Goal: Transaction & Acquisition: Purchase product/service

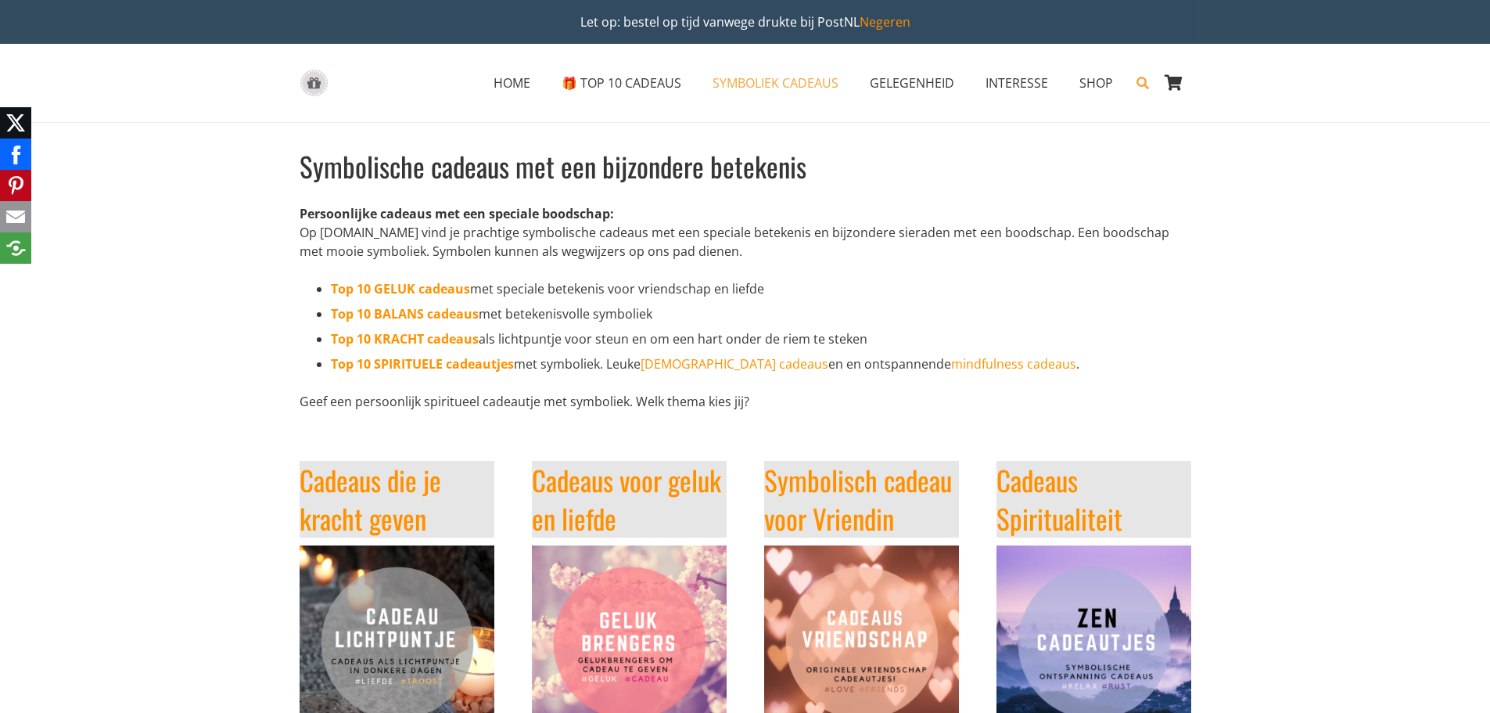
click at [1145, 82] on icon "Zoeken" at bounding box center [1143, 82] width 13 height 39
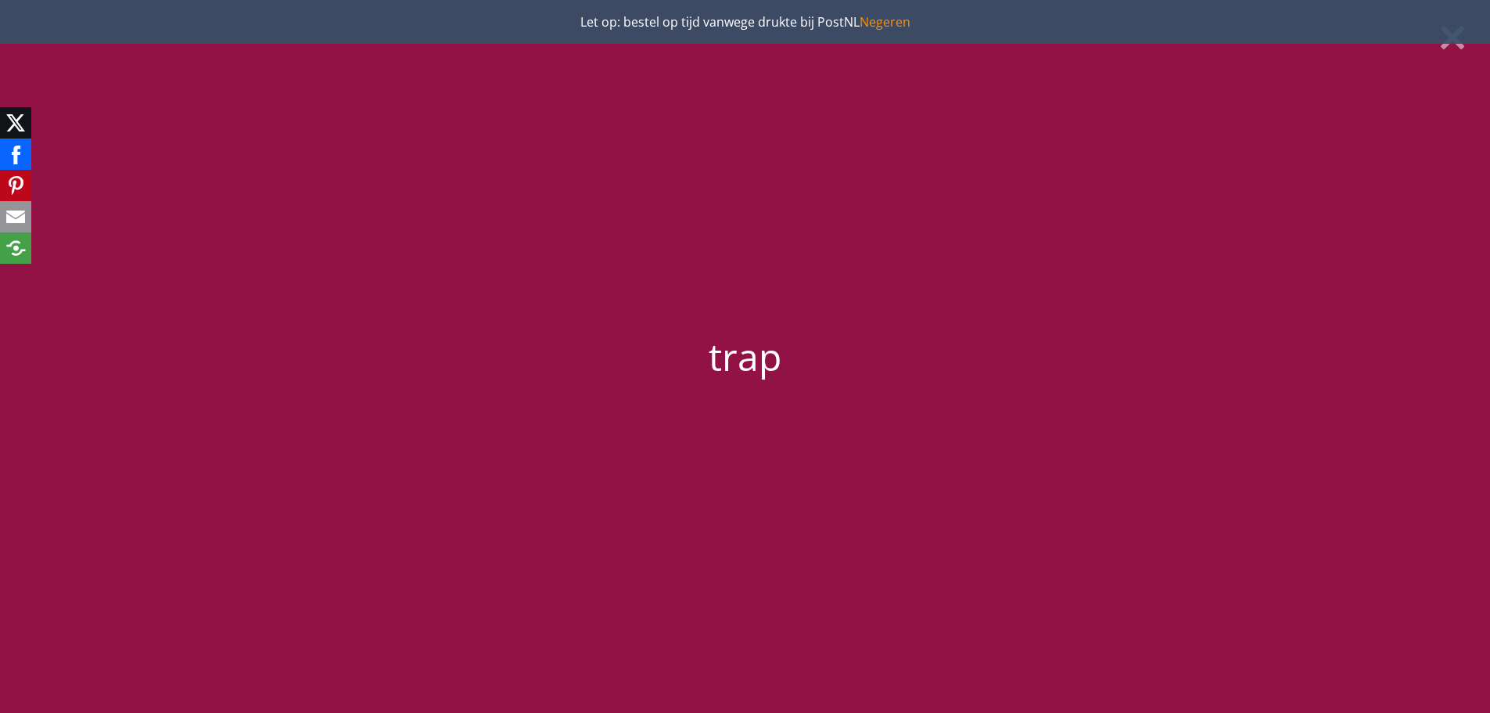
type input "trap"
click input "55483" at bounding box center [0, 0] width 0 height 0
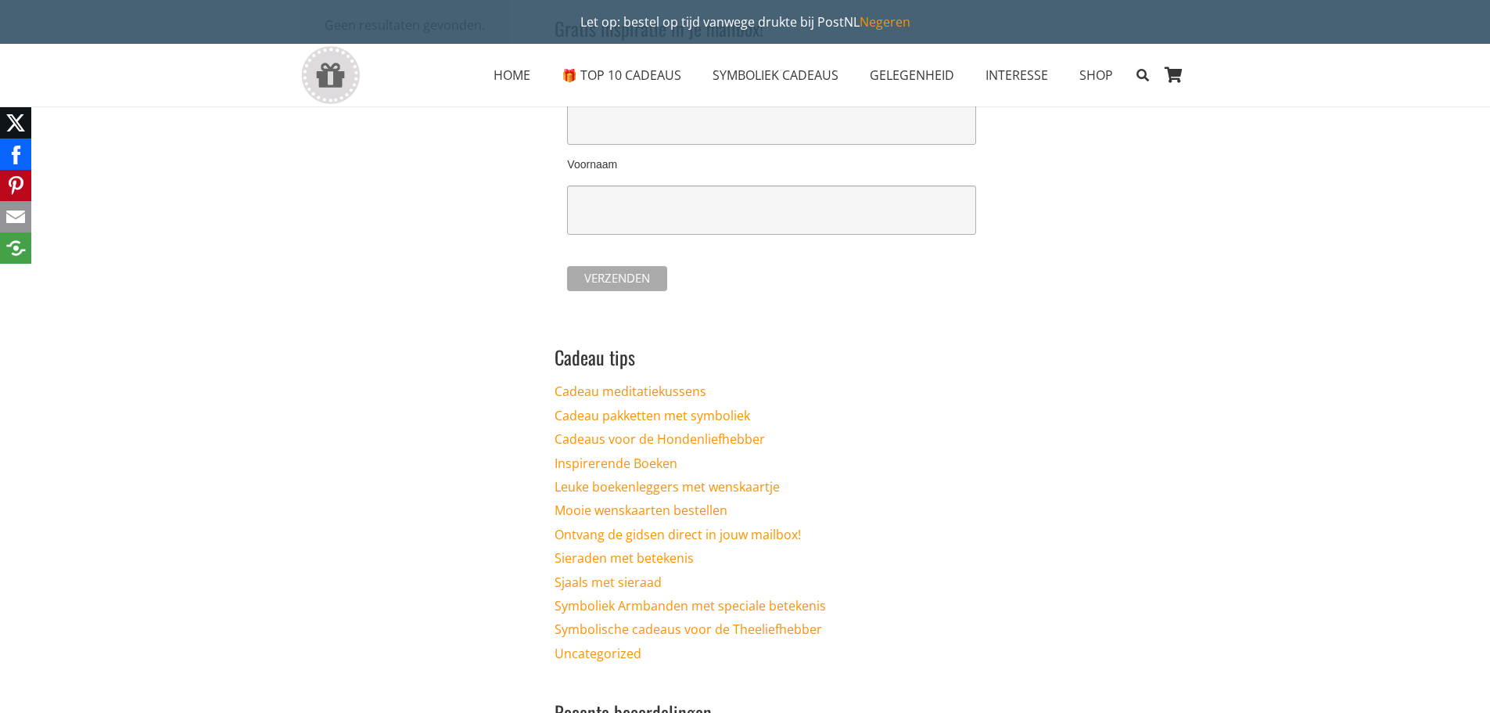
scroll to position [235, 0]
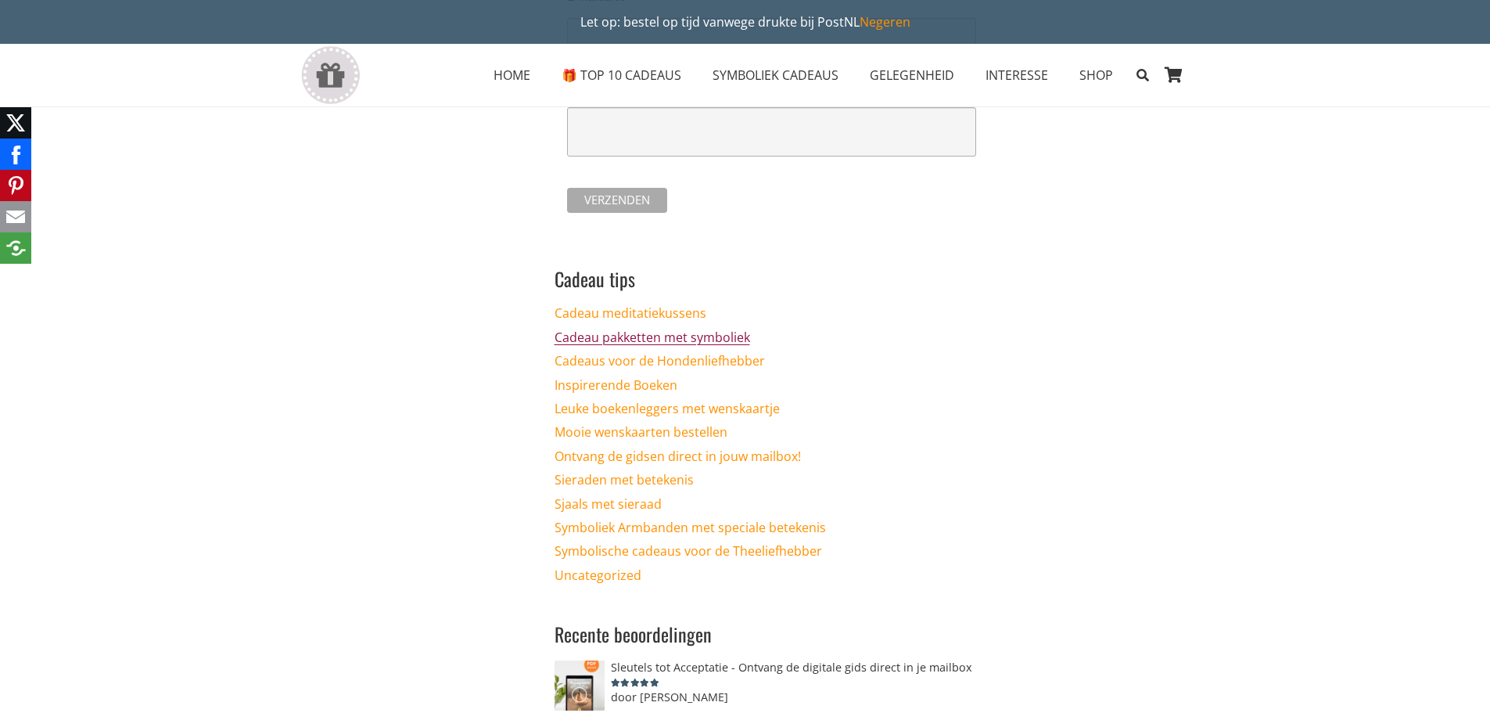
click at [672, 336] on link "Cadeau pakketten met symboliek" at bounding box center [653, 337] width 196 height 17
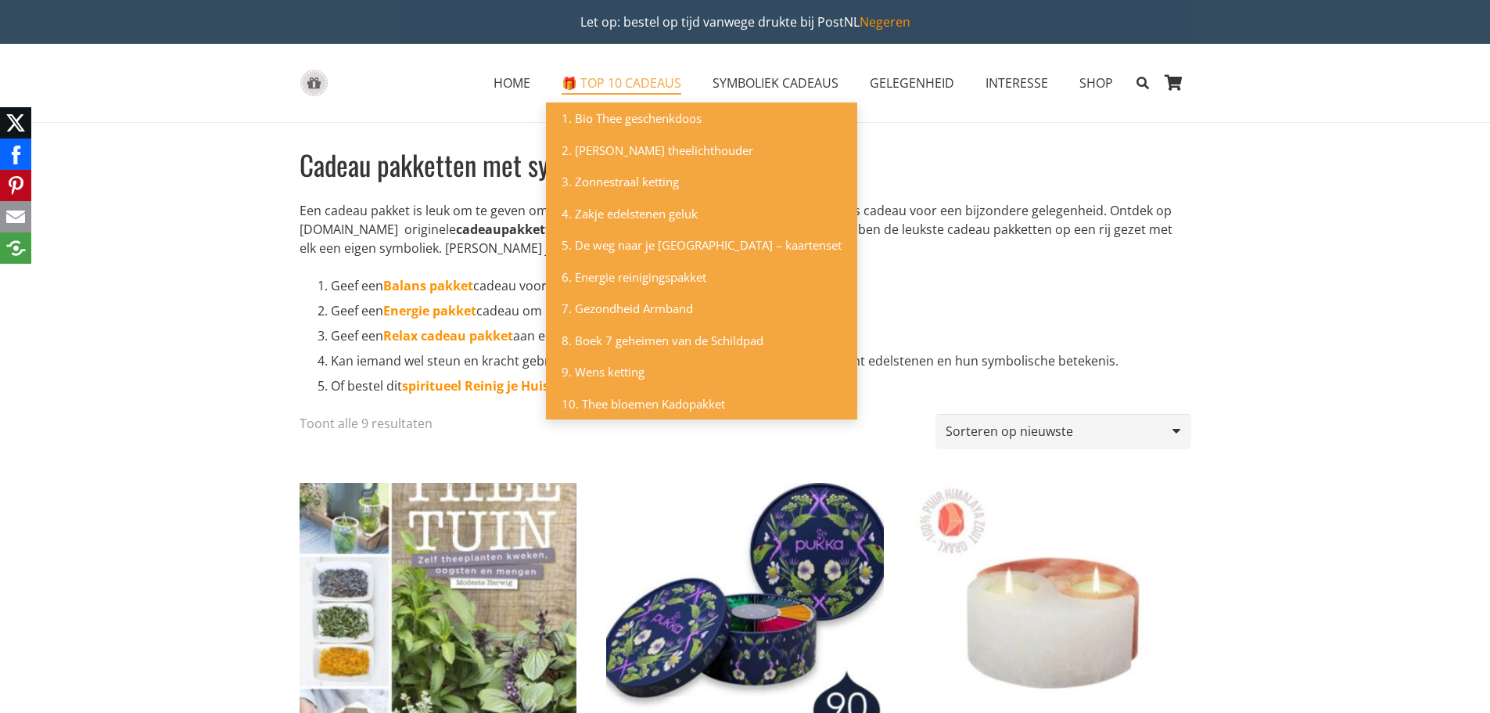
click at [596, 89] on span "🎁 TOP 10 CADEAUS" at bounding box center [622, 82] width 120 height 17
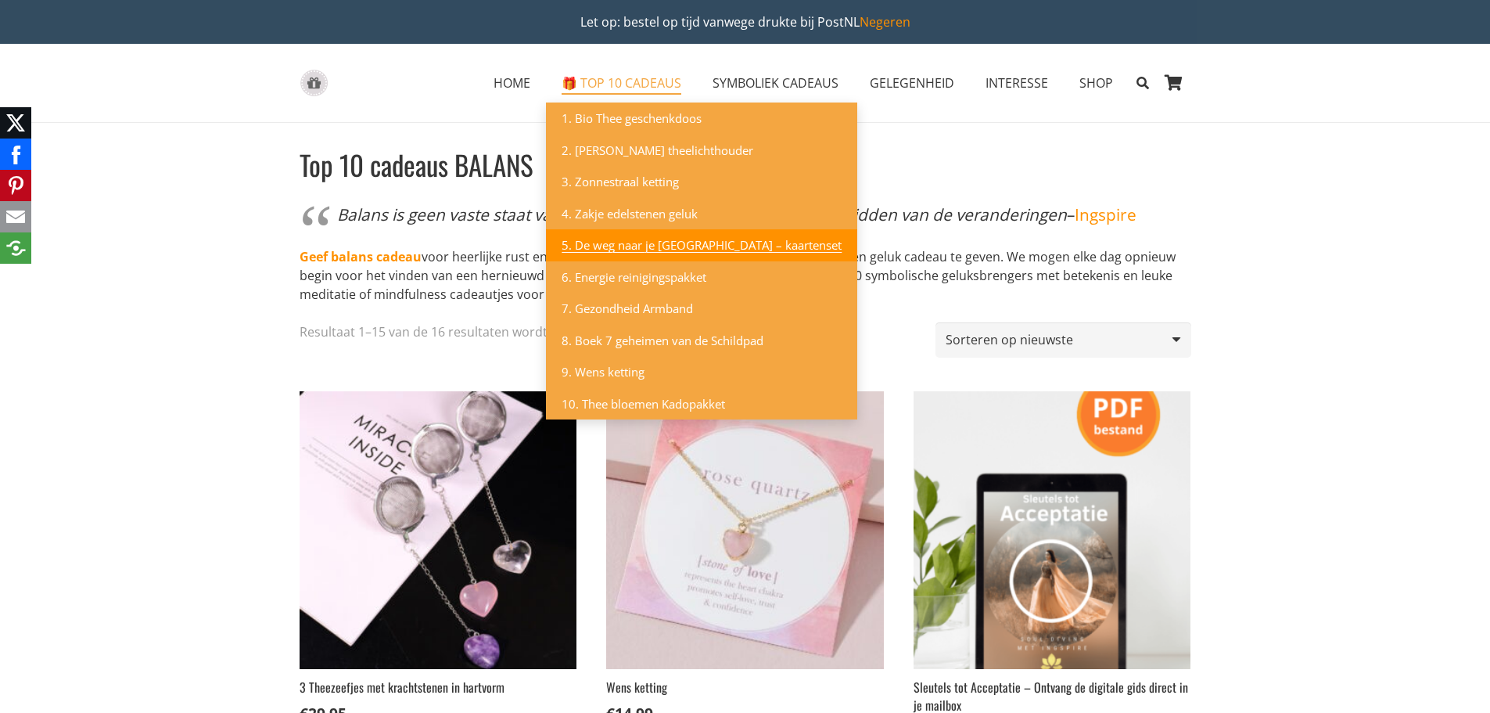
click at [599, 243] on span "5. De weg naar je [GEOGRAPHIC_DATA] – kaartenset" at bounding box center [702, 245] width 280 height 16
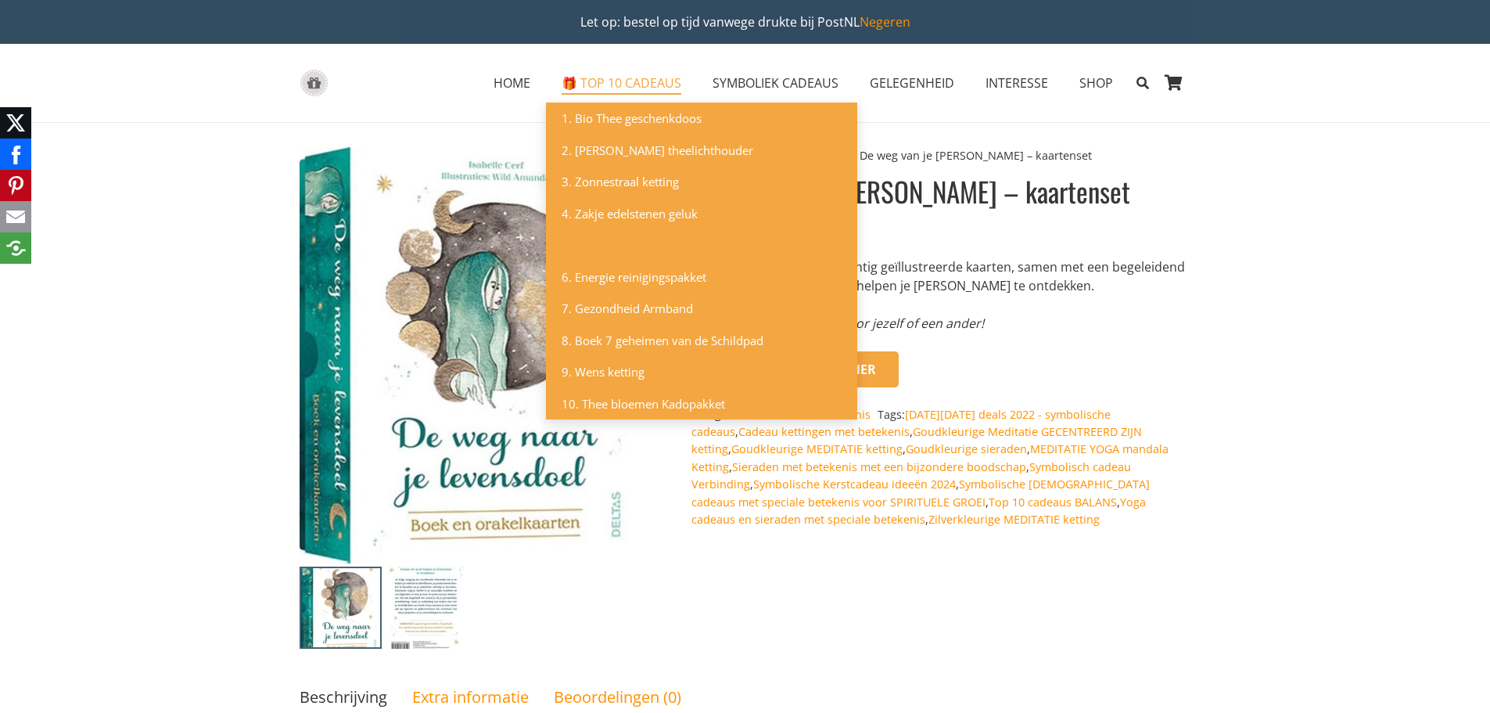
click at [645, 83] on span "🎁 TOP 10 CADEAUS" at bounding box center [622, 82] width 120 height 17
